Goal: Task Accomplishment & Management: Complete application form

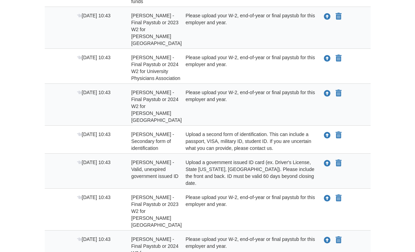
scroll to position [336, 0]
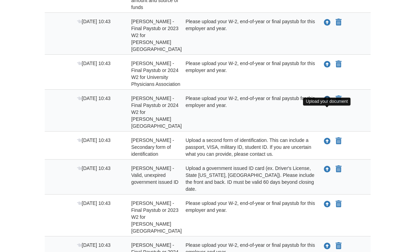
click at [328, 103] on icon "Upload Kerren Greene Gillespie - Final Paystub or 2024 W2 for Westbrook Medical…" at bounding box center [327, 99] width 7 height 7
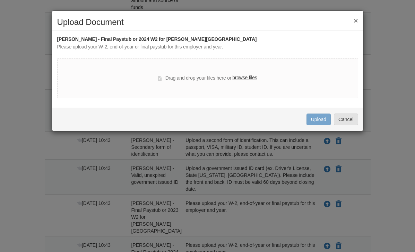
click at [248, 78] on label "browse files" at bounding box center [244, 78] width 25 height 8
click at [0, 0] on input "browse files" at bounding box center [0, 0] width 0 height 0
click at [344, 119] on button "Cancel" at bounding box center [346, 120] width 24 height 12
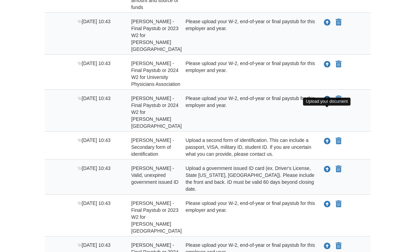
click at [327, 103] on icon "Upload Kerren Greene Gillespie - Final Paystub or 2024 W2 for Westbrook Medical…" at bounding box center [327, 99] width 7 height 7
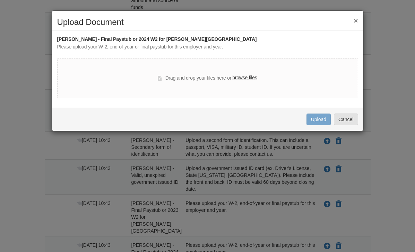
click at [253, 78] on label "browse files" at bounding box center [244, 78] width 25 height 8
click at [0, 0] on input "browse files" at bounding box center [0, 0] width 0 height 0
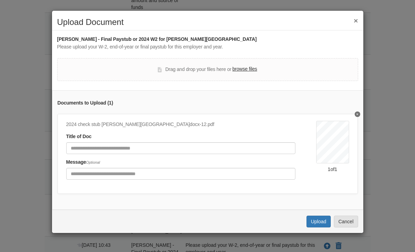
click at [134, 124] on div "2024 check stub westbrook.docx-12.pdf" at bounding box center [180, 125] width 229 height 8
click at [137, 124] on div "2024 check stub westbrook.docx-12.pdf" at bounding box center [180, 125] width 229 height 8
click at [349, 220] on button "Cancel" at bounding box center [346, 222] width 24 height 12
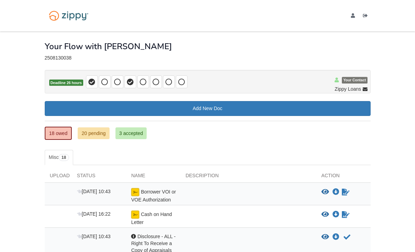
scroll to position [0, 0]
click at [101, 132] on link "20 pending" at bounding box center [94, 133] width 32 height 12
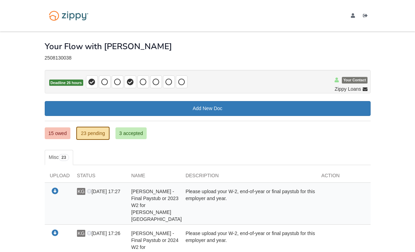
click at [124, 133] on link "3 accepted" at bounding box center [131, 133] width 32 height 12
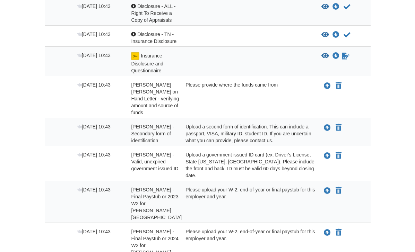
scroll to position [231, 0]
click at [325, 154] on icon "Upload Kerren Greene Gillespie - Valid, unexpired government issued ID" at bounding box center [327, 155] width 7 height 7
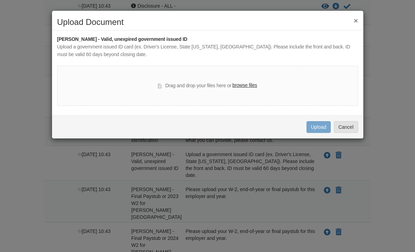
click at [243, 87] on label "browse files" at bounding box center [244, 86] width 25 height 8
click at [0, 0] on input "browse files" at bounding box center [0, 0] width 0 height 0
click at [240, 85] on label "browse files" at bounding box center [244, 86] width 25 height 8
click at [0, 0] on input "browse files" at bounding box center [0, 0] width 0 height 0
